Goal: Task Accomplishment & Management: Use online tool/utility

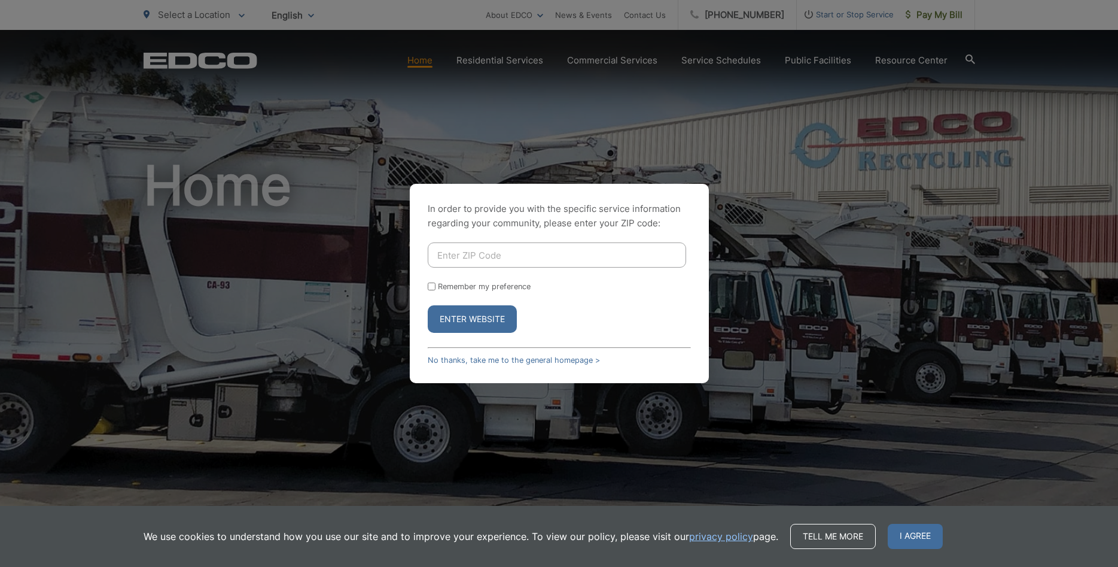
click at [489, 255] on input "Enter ZIP Code" at bounding box center [557, 254] width 258 height 25
type input "92024"
click at [432, 287] on input "Remember my preference" at bounding box center [432, 286] width 8 height 8
checkbox input "true"
click at [470, 321] on button "Enter Website" at bounding box center [472, 319] width 89 height 28
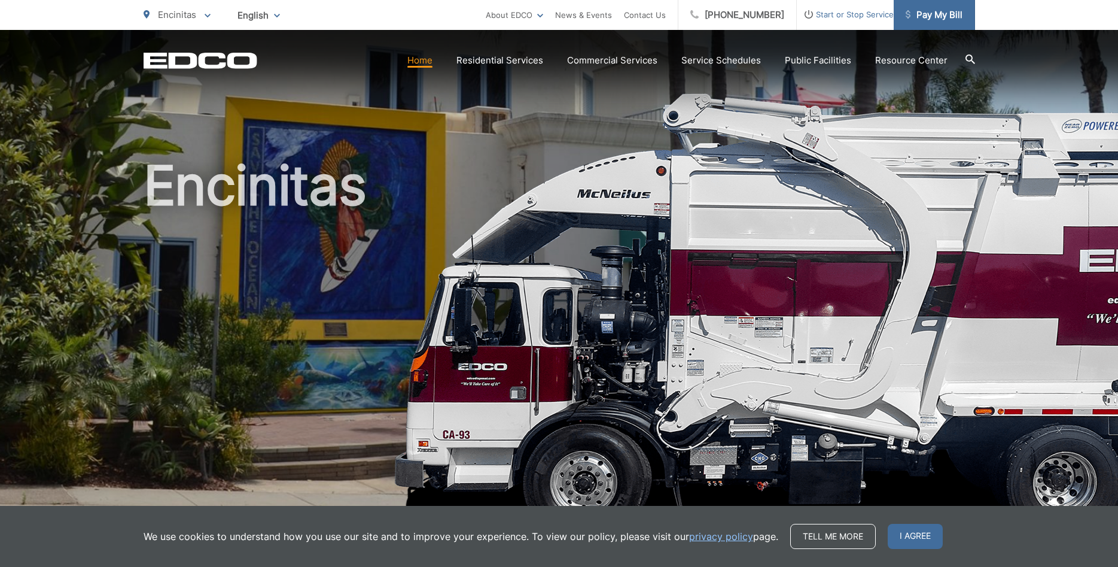
click at [945, 11] on span "Pay My Bill" at bounding box center [934, 15] width 57 height 14
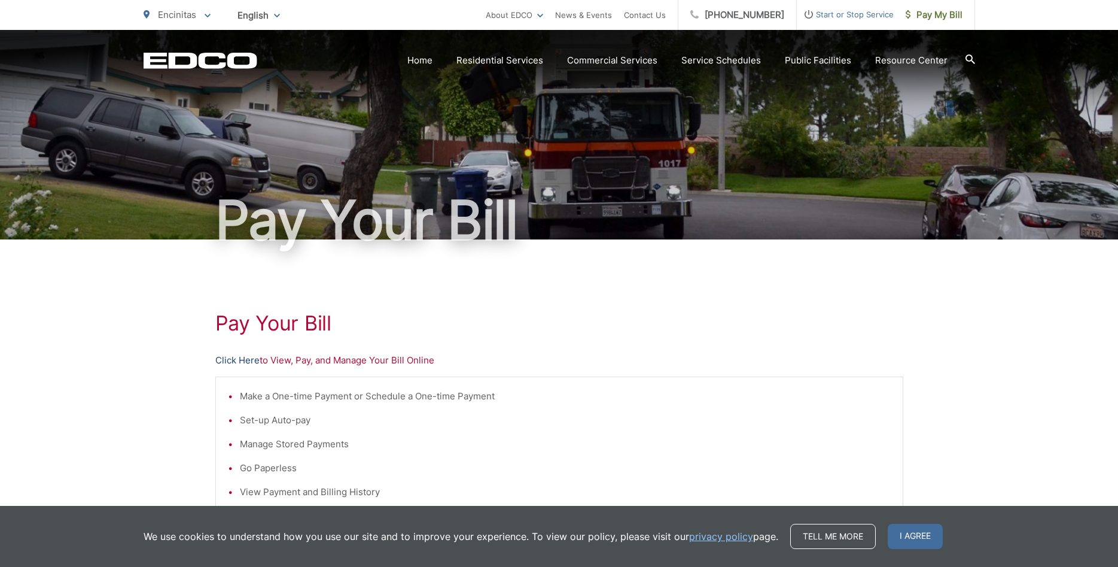
click at [254, 358] on link "Click Here" at bounding box center [237, 360] width 44 height 14
